Goal: Find specific page/section: Find specific page/section

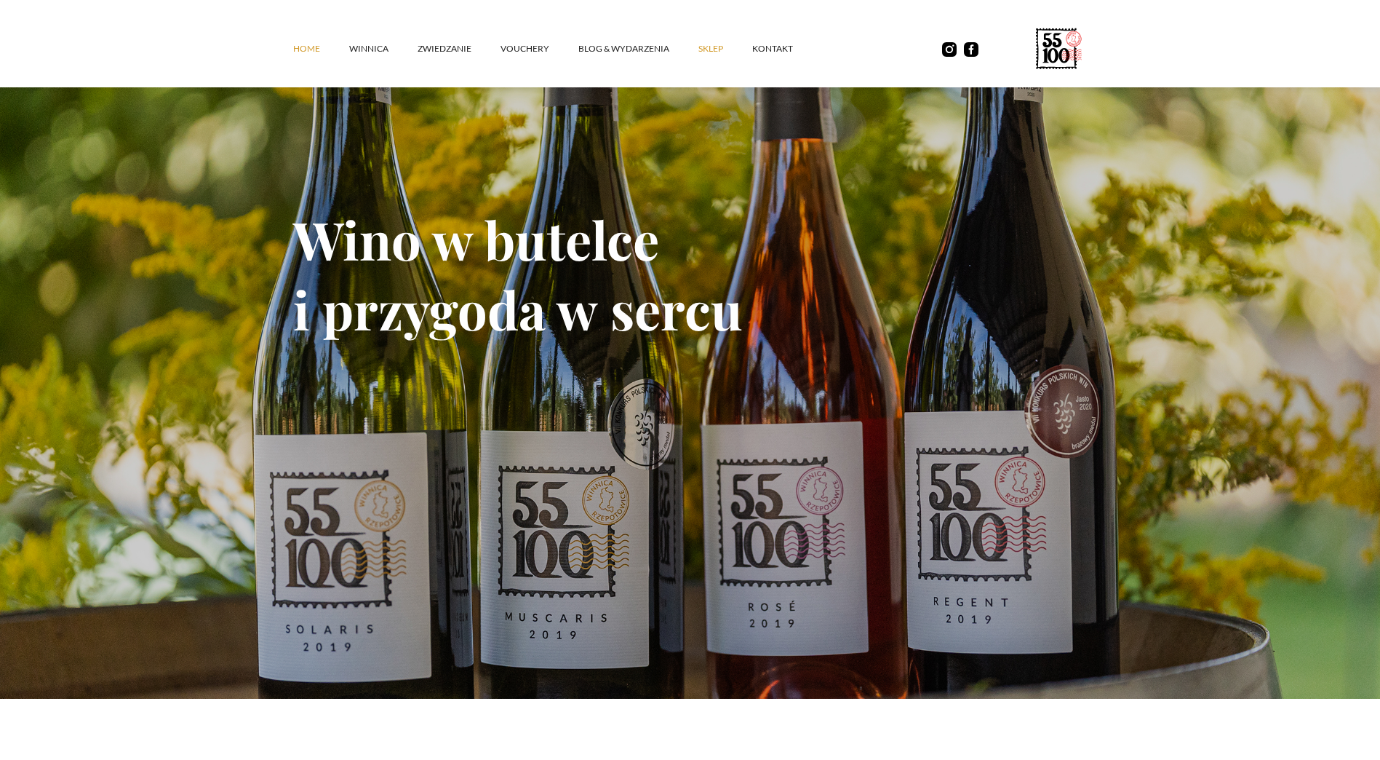
click at [707, 46] on link "SKLEP" at bounding box center [726, 49] width 54 height 44
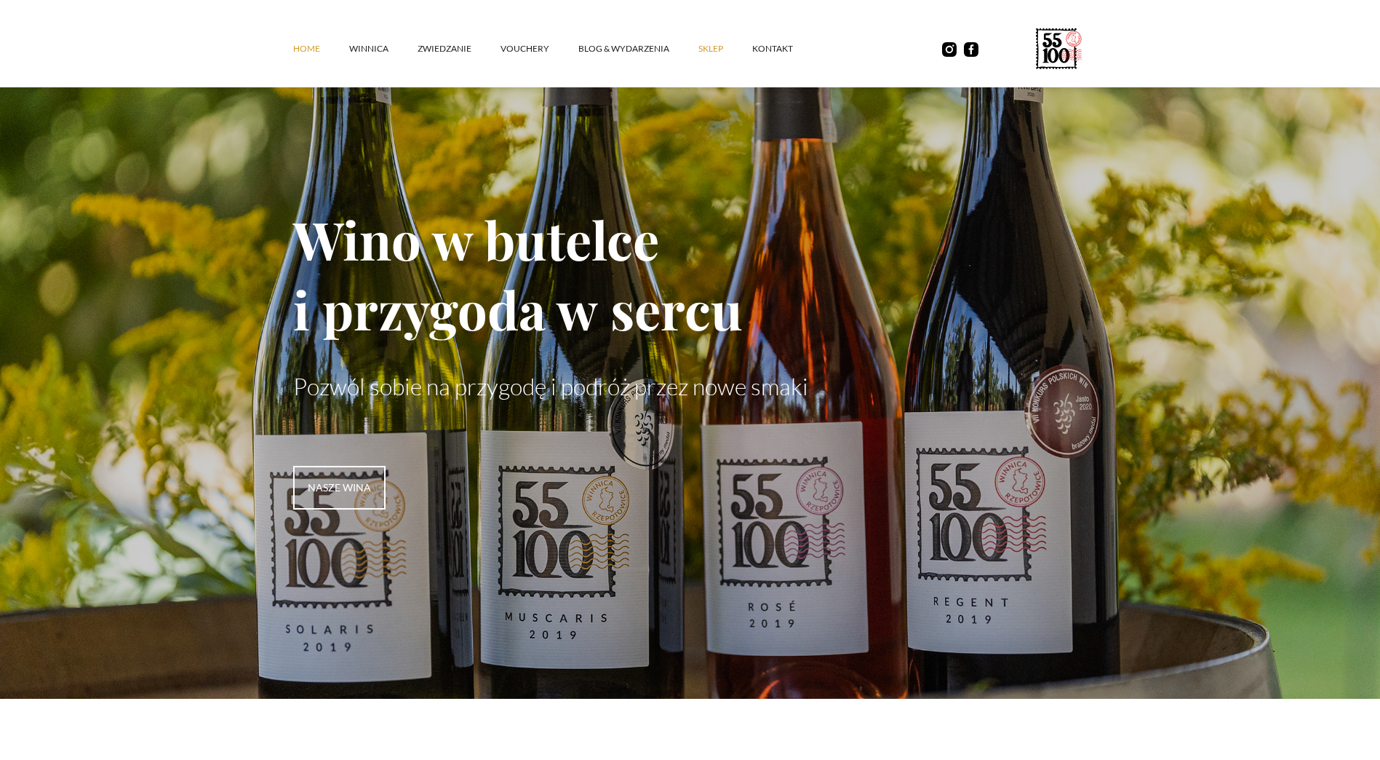
click at [704, 47] on link "SKLEP" at bounding box center [726, 49] width 54 height 44
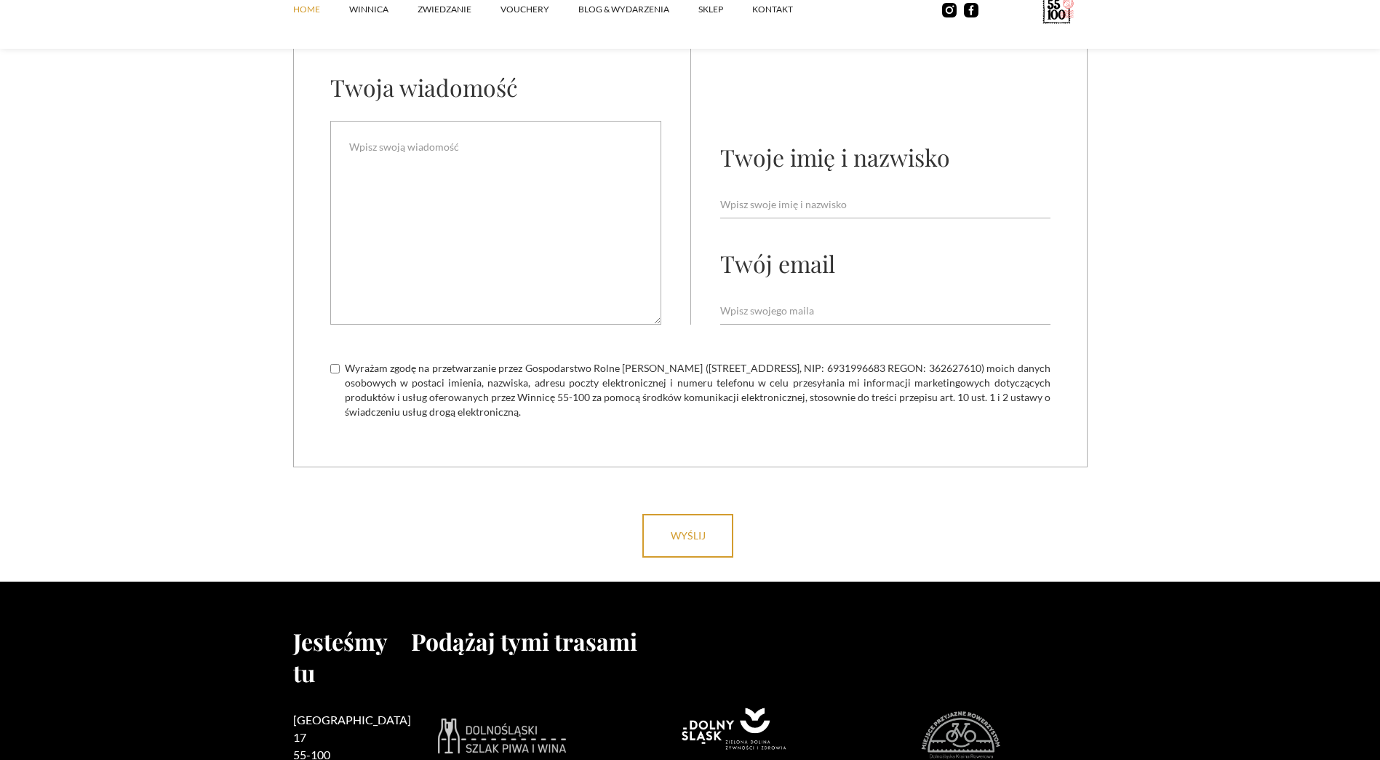
scroll to position [5530, 0]
